Goal: Task Accomplishment & Management: Manage account settings

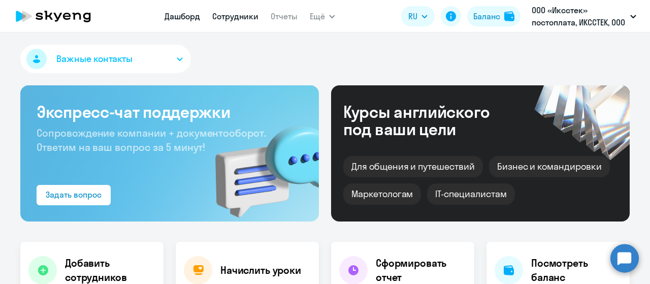
click at [224, 17] on link "Сотрудники" at bounding box center [235, 16] width 46 height 10
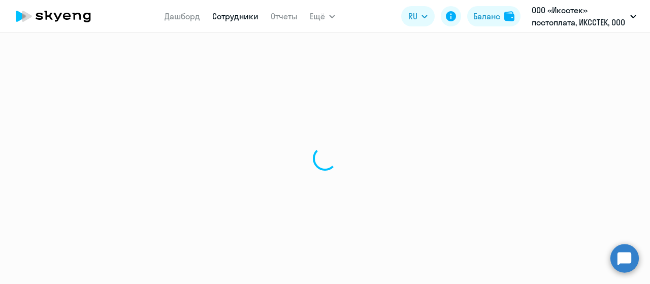
select select "30"
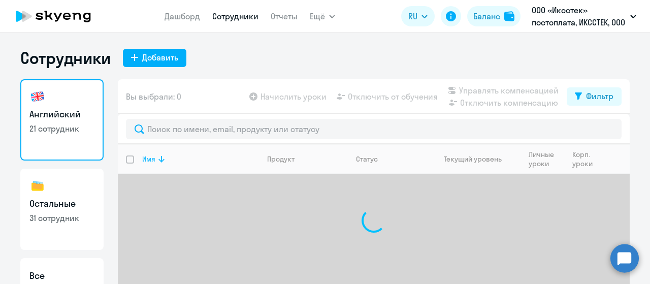
click at [148, 158] on div "Имя" at bounding box center [148, 158] width 13 height 9
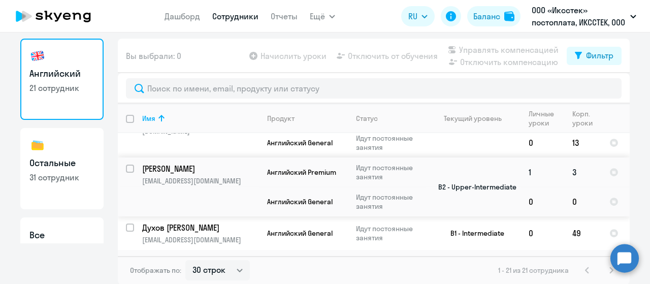
scroll to position [254, 0]
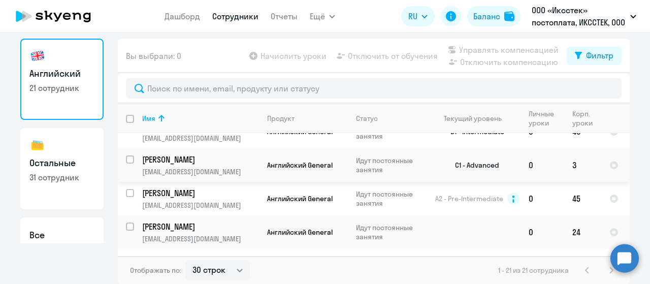
click at [212, 156] on p "[PERSON_NAME]" at bounding box center [199, 159] width 115 height 11
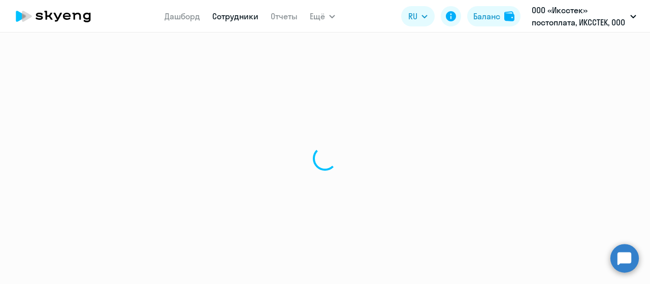
select select "english"
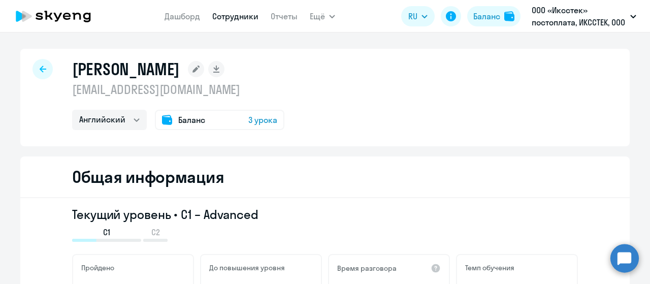
click at [185, 120] on span "Баланс" at bounding box center [191, 120] width 27 height 12
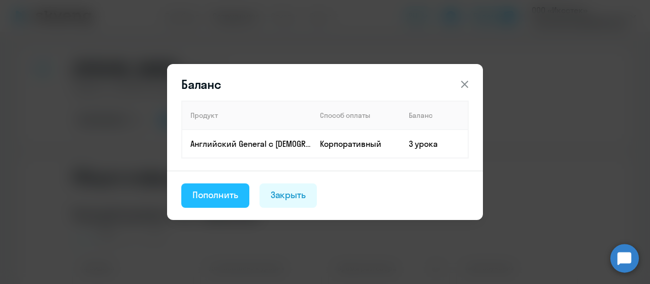
click at [229, 195] on div "Пополнить" at bounding box center [215, 194] width 46 height 13
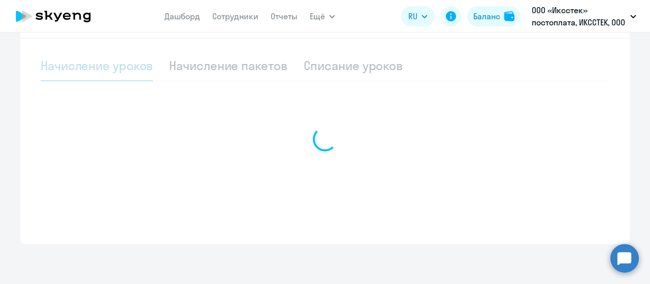
select select "10"
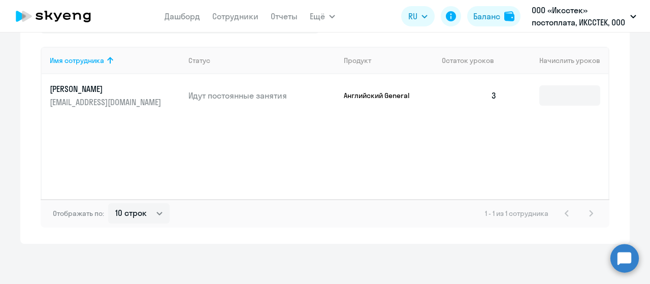
scroll to position [377, 0]
click at [553, 92] on input at bounding box center [569, 95] width 61 height 20
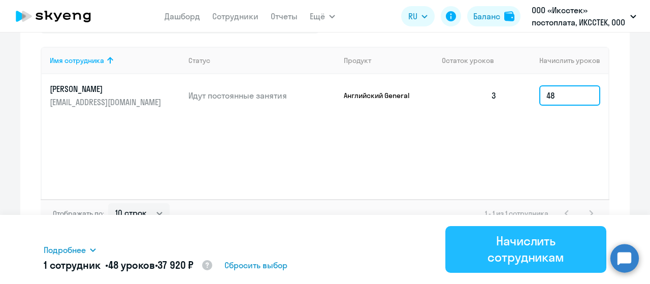
type input "48"
click at [531, 245] on div "Начислить сотрудникам" at bounding box center [526, 249] width 133 height 32
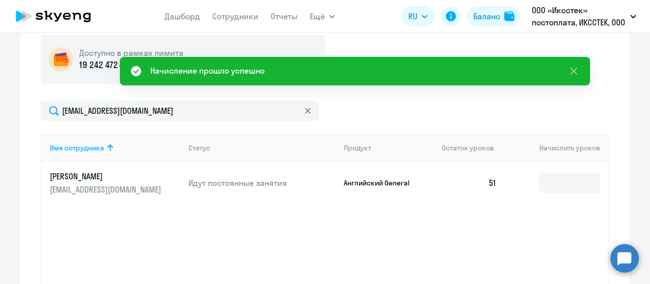
scroll to position [174, 0]
